Goal: Task Accomplishment & Management: Use online tool/utility

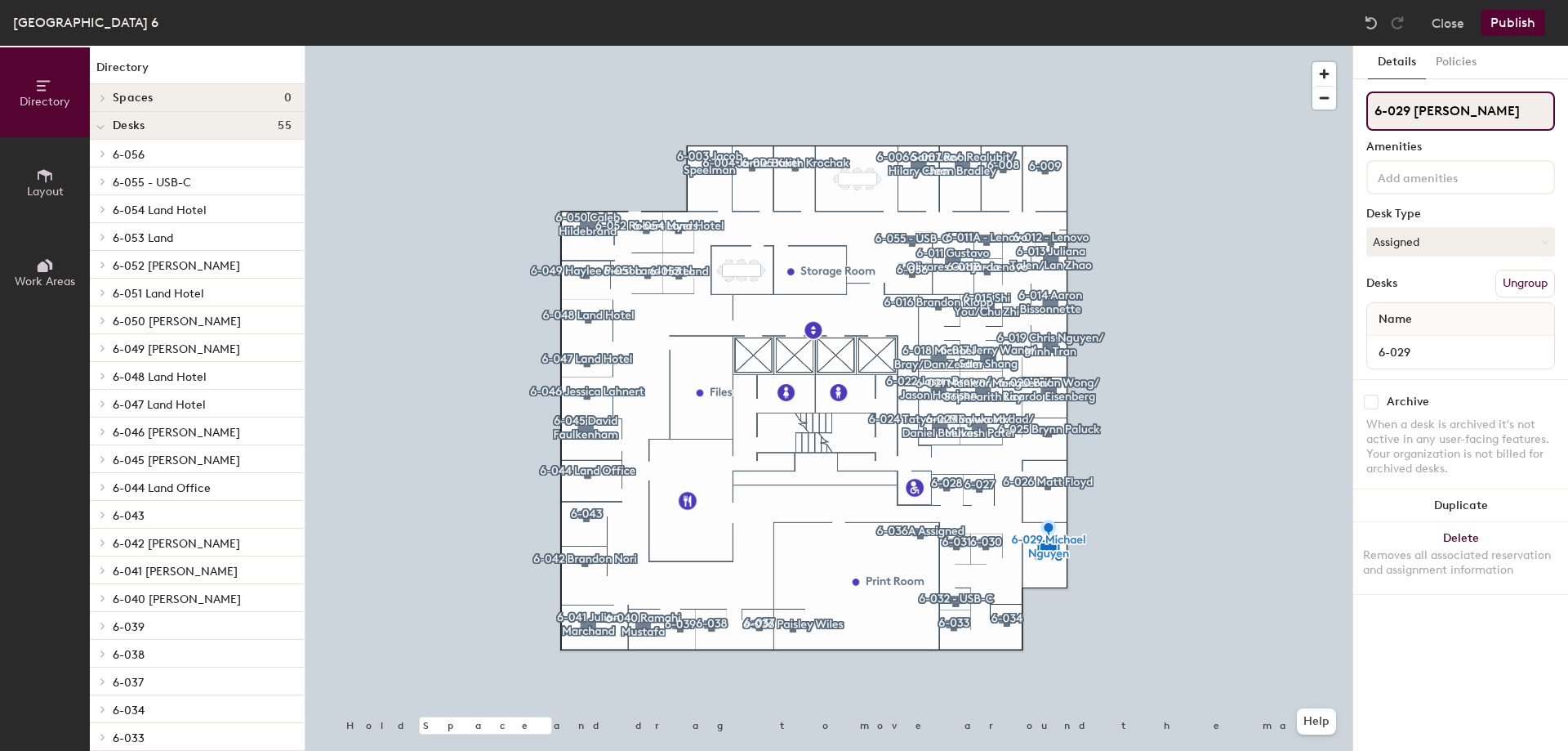
click at [1523, 107] on input "6-029 [PERSON_NAME]" at bounding box center [1461, 111] width 189 height 39
type input "6-029"
click at [1483, 240] on button "Assigned" at bounding box center [1461, 241] width 189 height 30
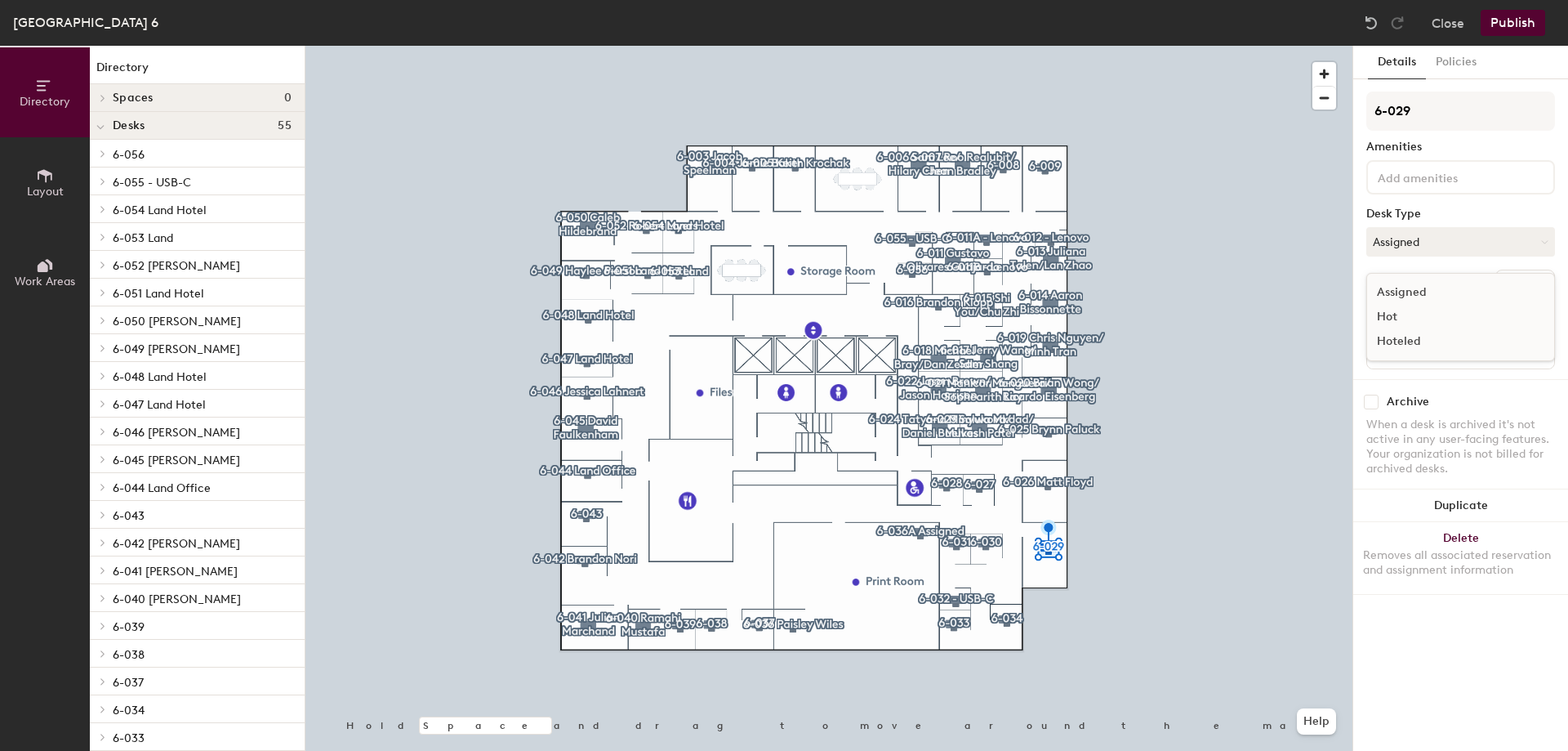
click at [1411, 338] on div "Hoteled" at bounding box center [1449, 341] width 163 height 25
click at [1472, 64] on button "Policies" at bounding box center [1455, 63] width 60 height 34
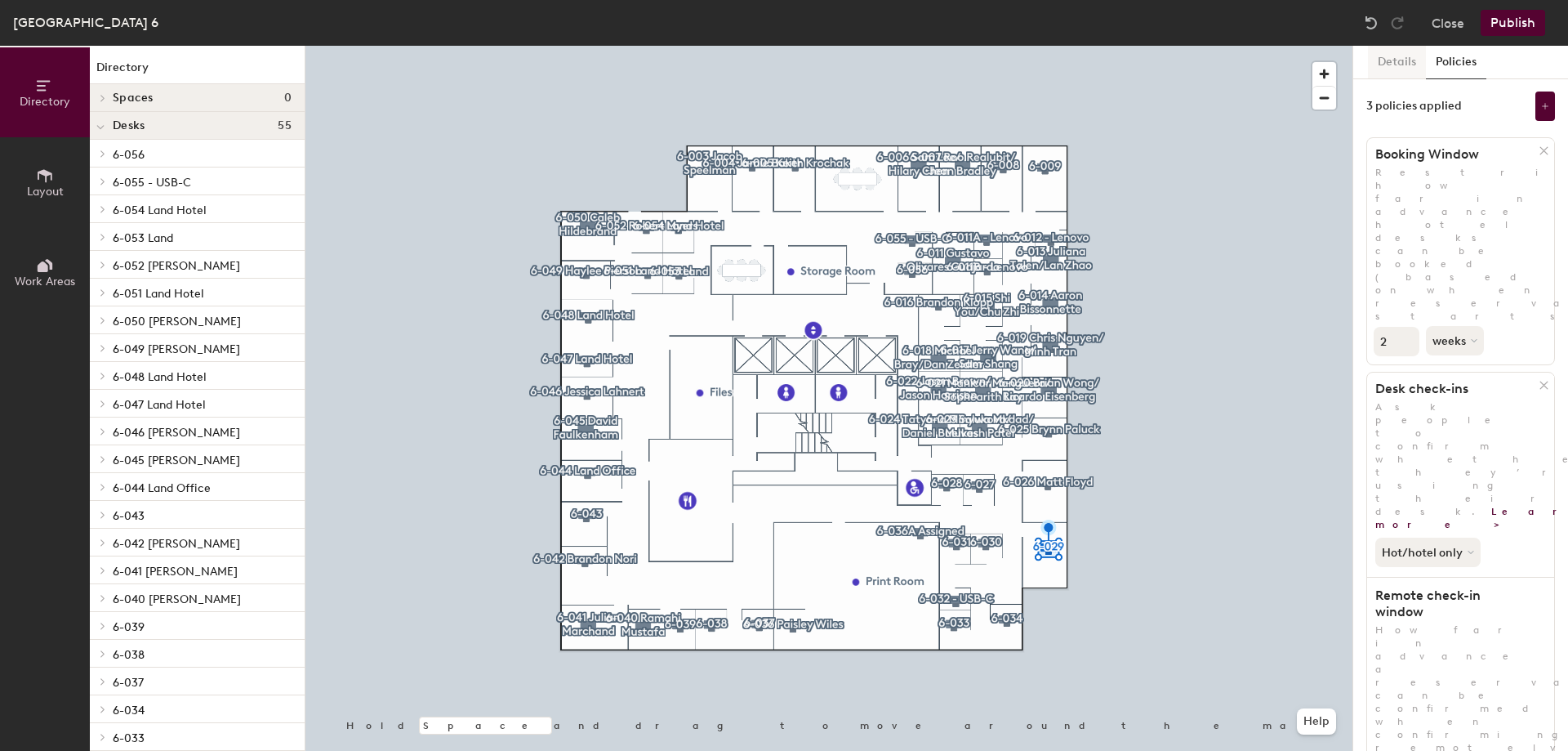
click at [1404, 63] on button "Details" at bounding box center [1397, 63] width 58 height 34
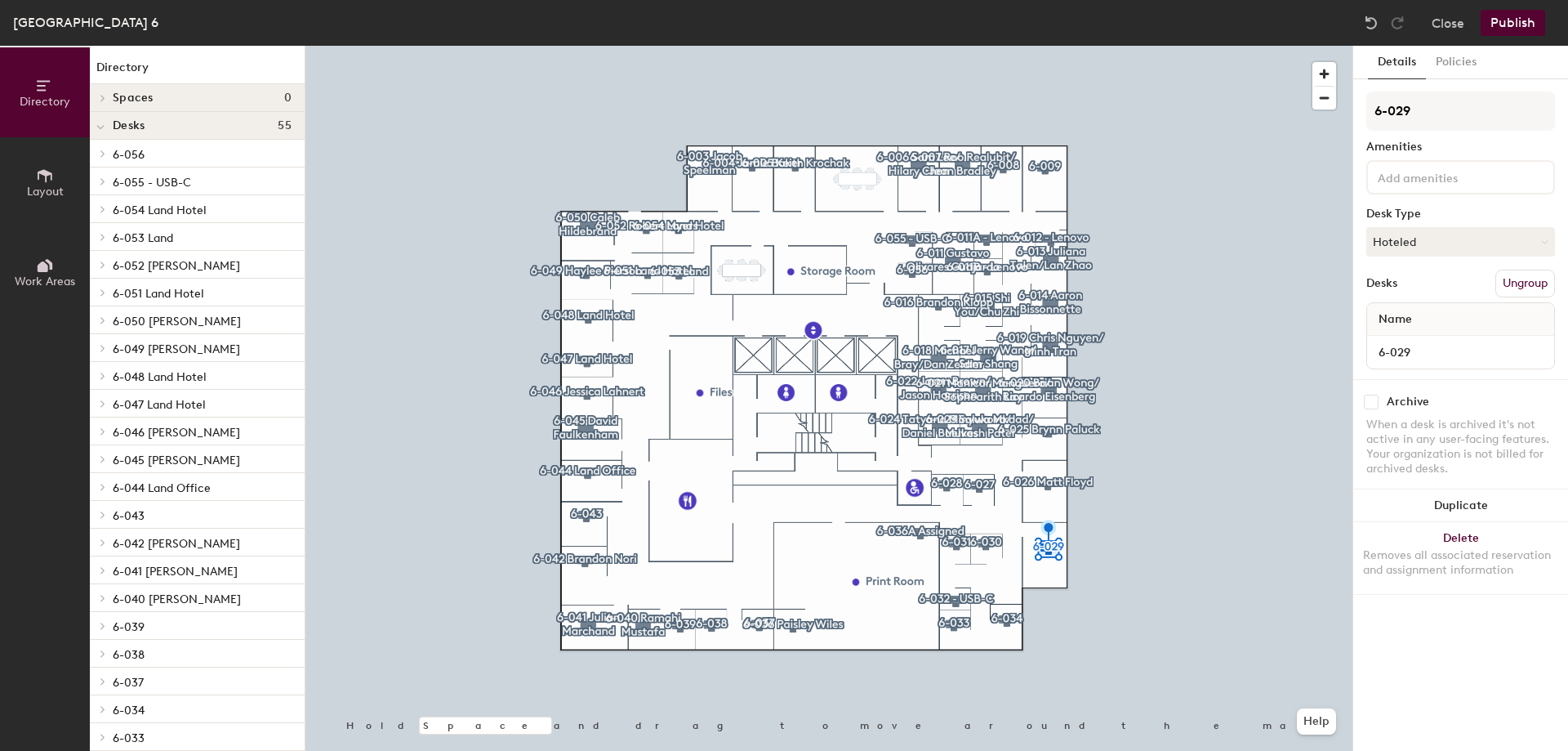
click at [1518, 17] on button "Publish" at bounding box center [1513, 23] width 64 height 26
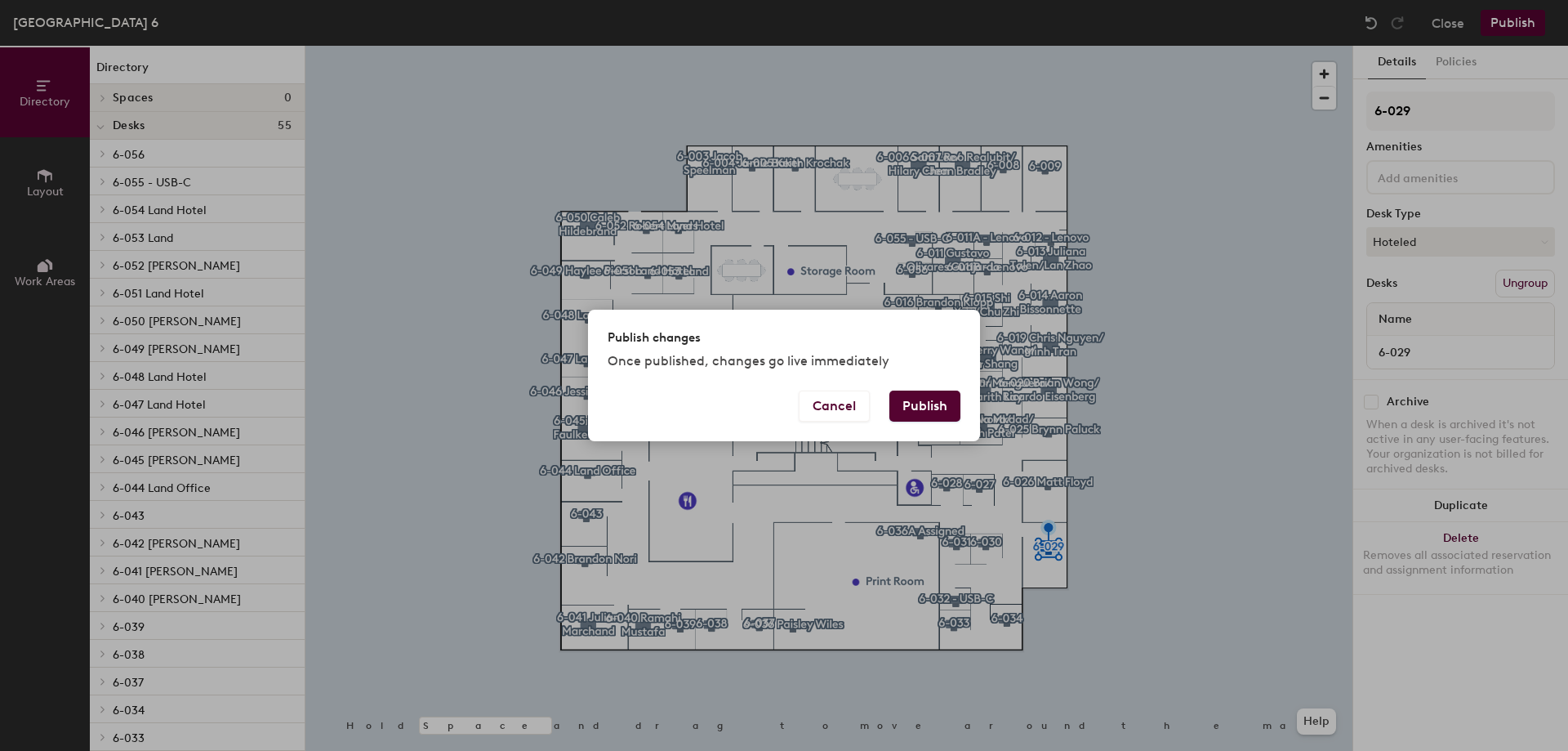
click at [934, 406] on button "Publish" at bounding box center [925, 406] width 71 height 31
